Goal: Information Seeking & Learning: Check status

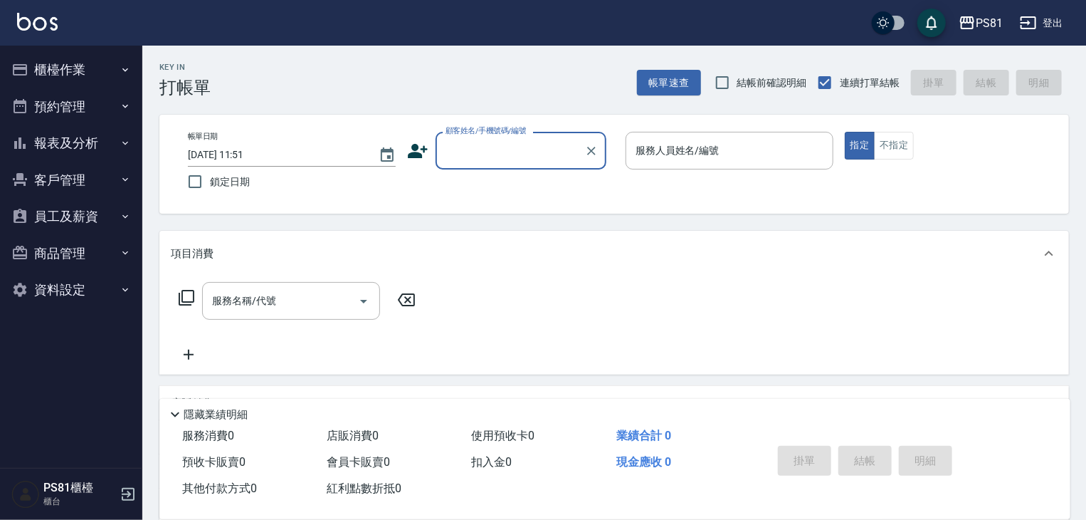
click at [66, 137] on button "報表及分析" at bounding box center [71, 143] width 131 height 37
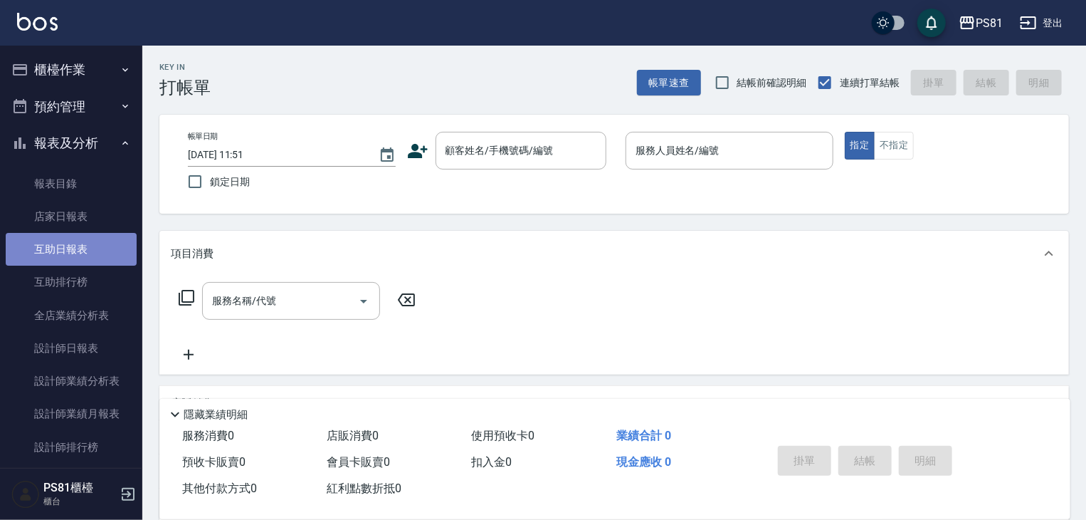
click at [75, 251] on link "互助日報表" at bounding box center [71, 249] width 131 height 33
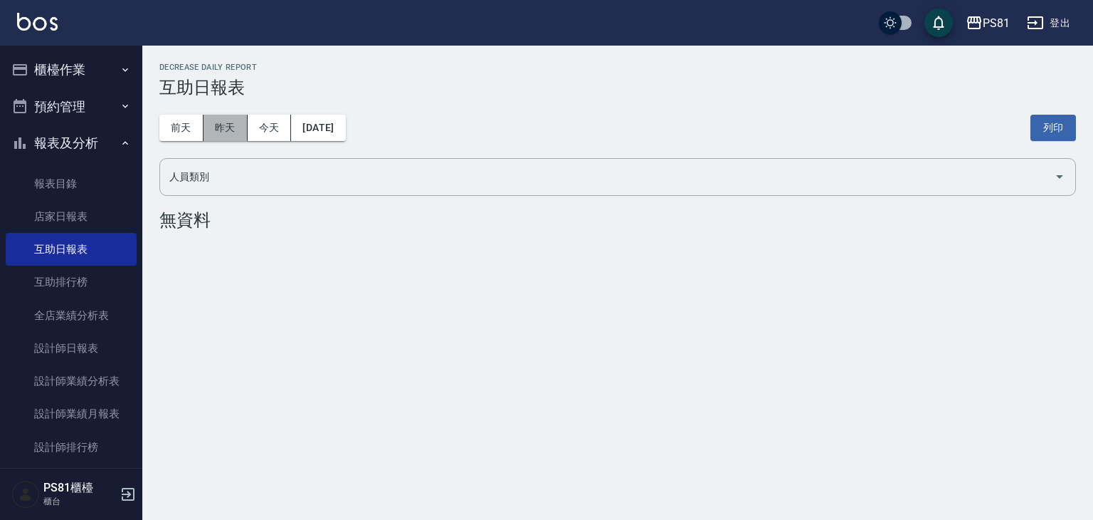
click at [226, 127] on button "昨天" at bounding box center [226, 128] width 44 height 26
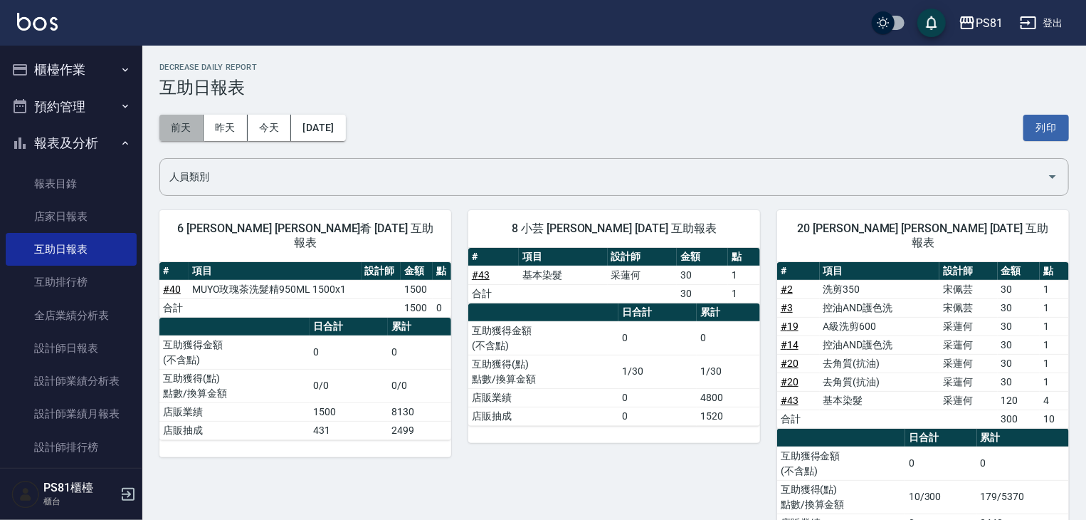
click at [169, 132] on button "前天" at bounding box center [181, 128] width 44 height 26
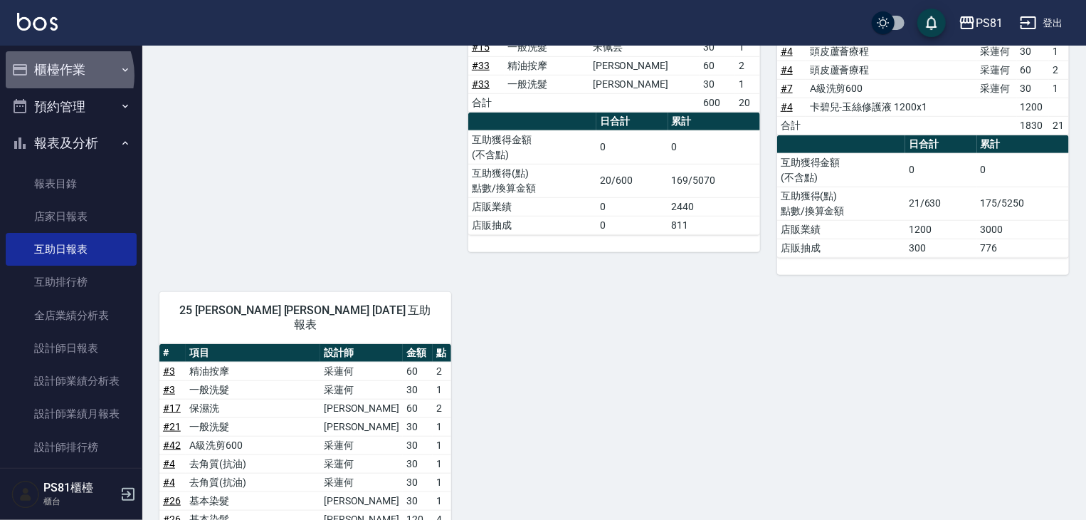
click at [57, 75] on button "櫃檯作業" at bounding box center [71, 69] width 131 height 37
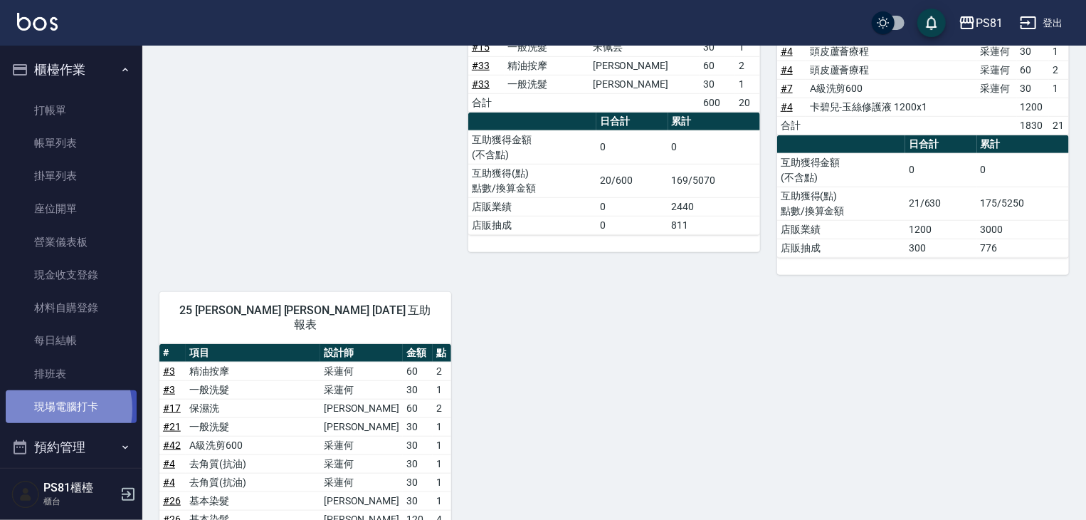
click at [50, 409] on link "現場電腦打卡" at bounding box center [71, 406] width 131 height 33
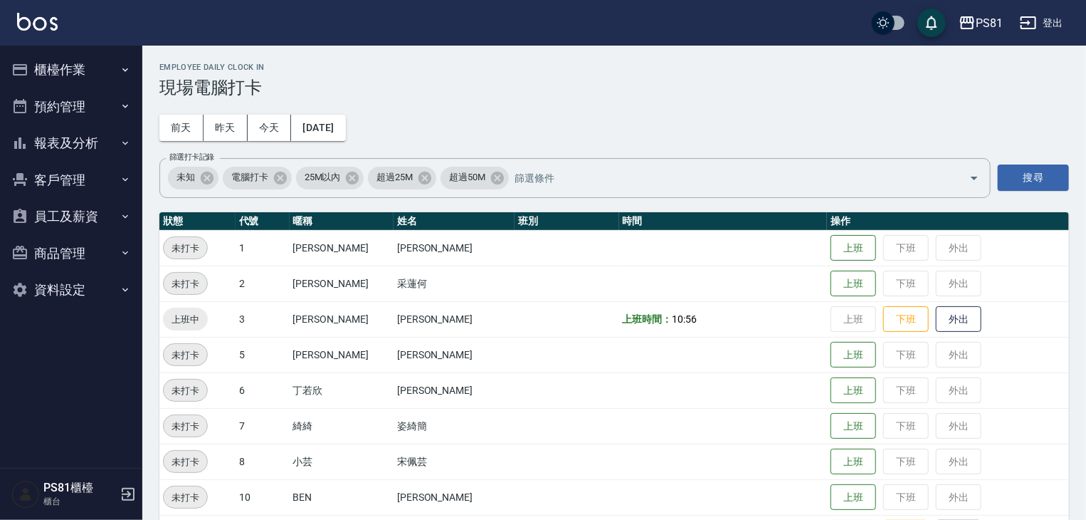
drag, startPoint x: 97, startPoint y: 32, endPoint x: 90, endPoint y: 46, distance: 15.6
click at [95, 34] on div "PS81 登出" at bounding box center [543, 23] width 1086 height 46
click at [100, 69] on button "櫃檯作業" at bounding box center [71, 69] width 131 height 37
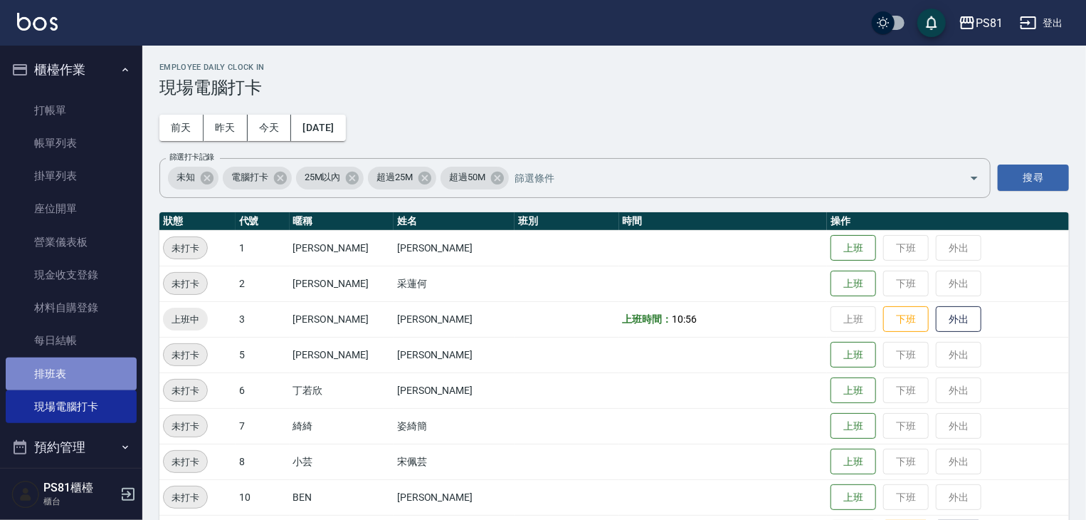
click at [83, 372] on link "排班表" at bounding box center [71, 373] width 131 height 33
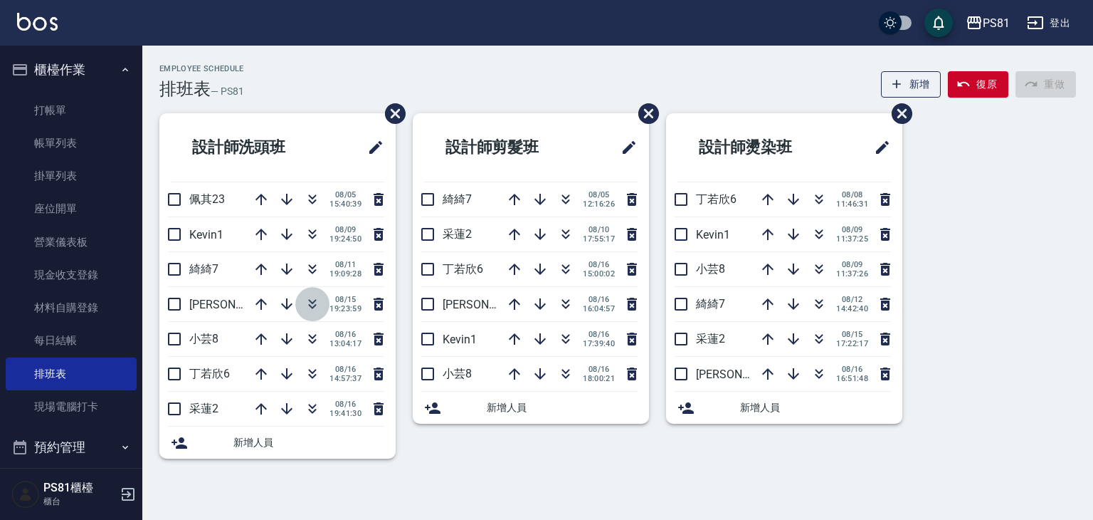
click at [309, 304] on icon "button" at bounding box center [313, 306] width 8 height 5
